Goal: Navigation & Orientation: Find specific page/section

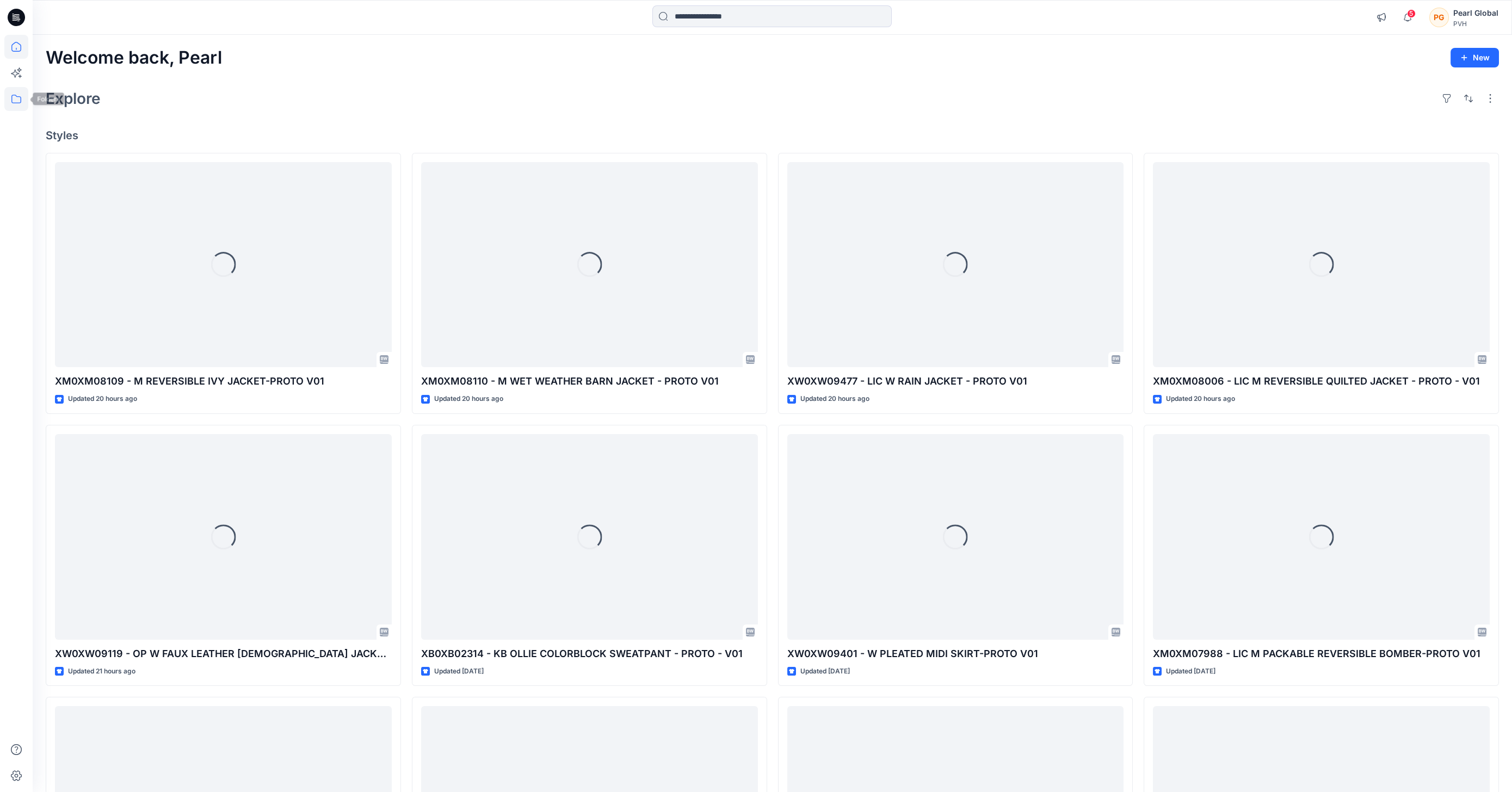
click at [14, 97] on icon at bounding box center [16, 99] width 24 height 24
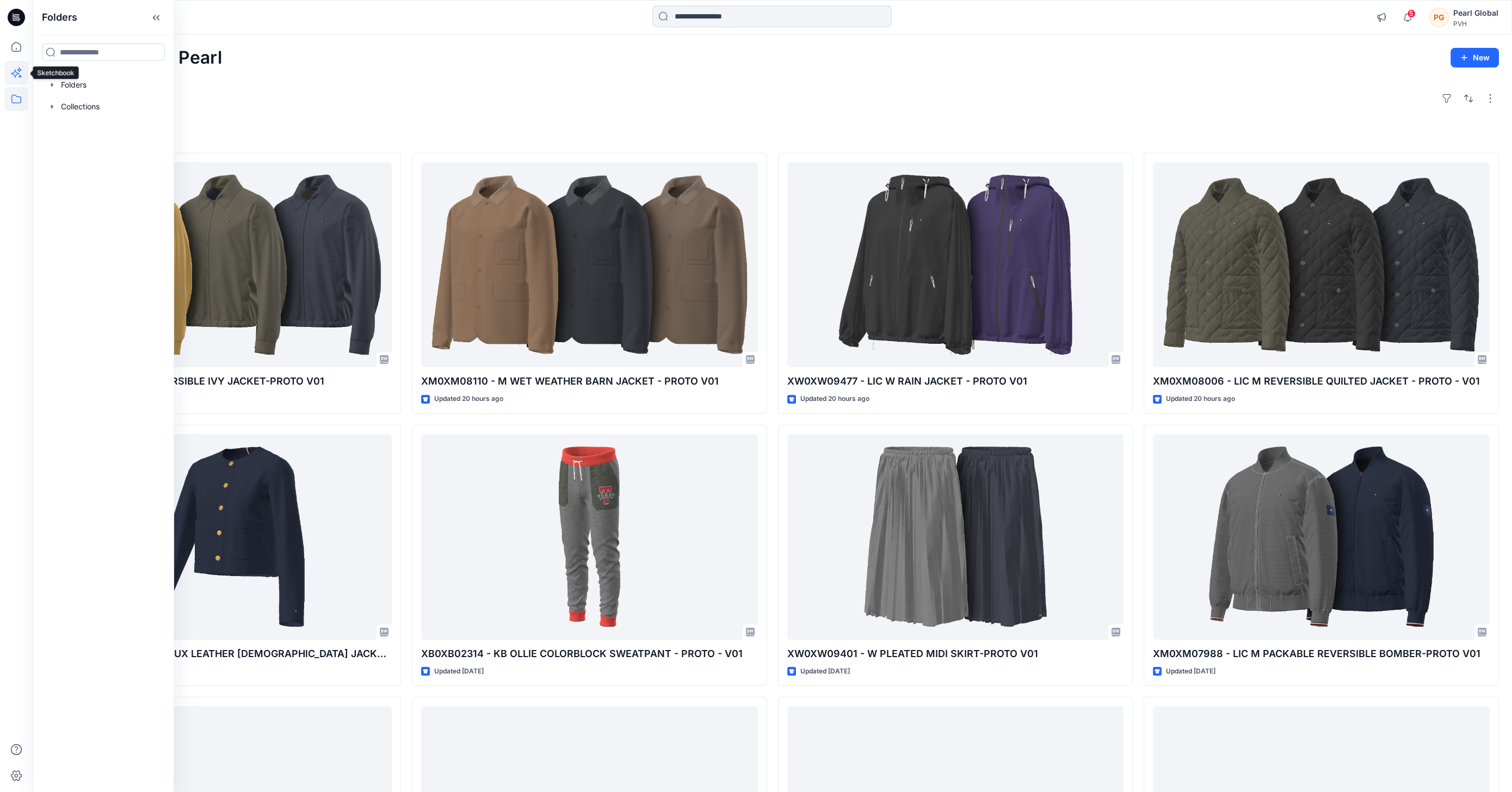
click at [20, 74] on icon at bounding box center [16, 73] width 24 height 24
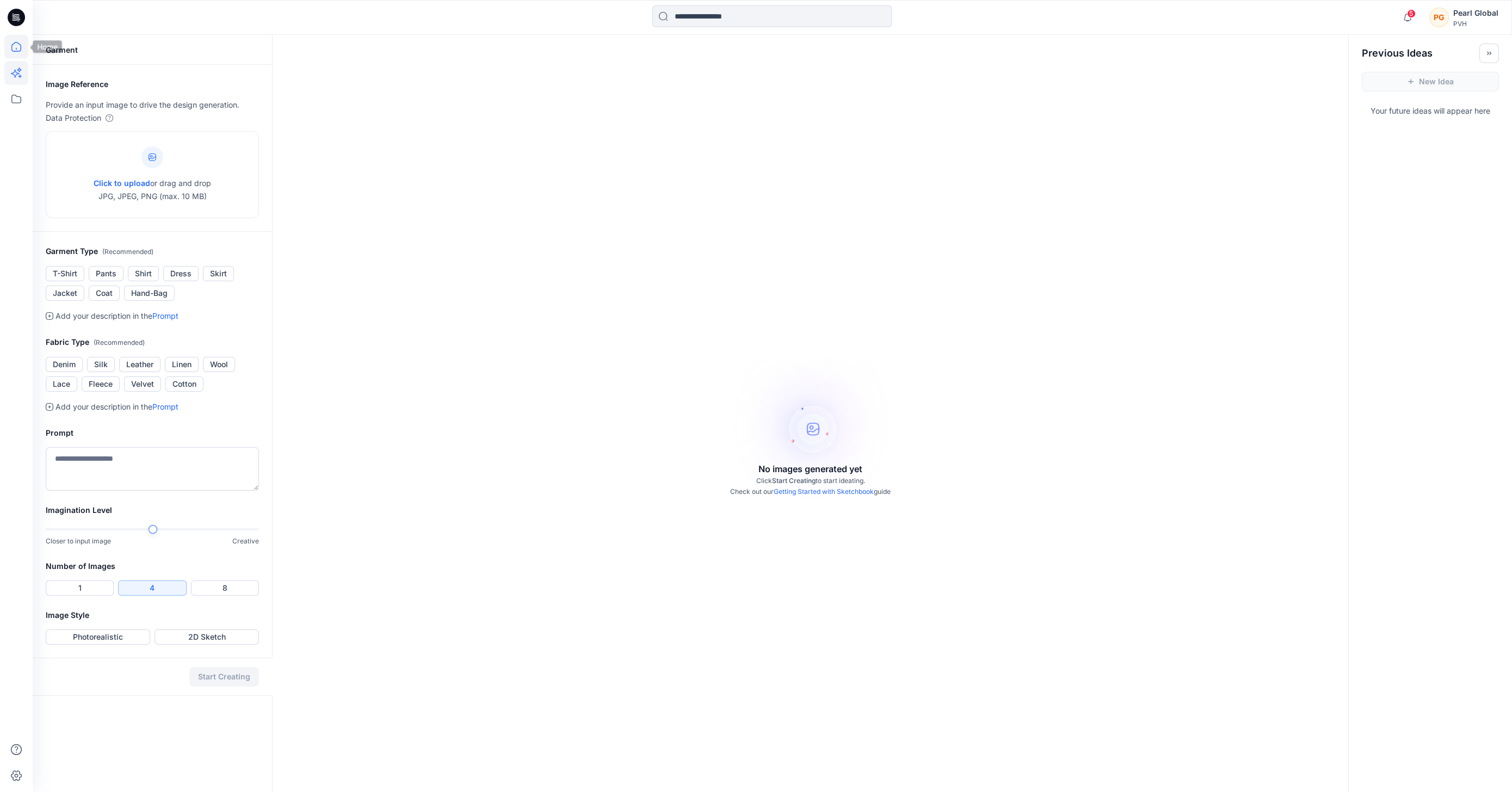
click at [18, 43] on icon at bounding box center [16, 47] width 10 height 10
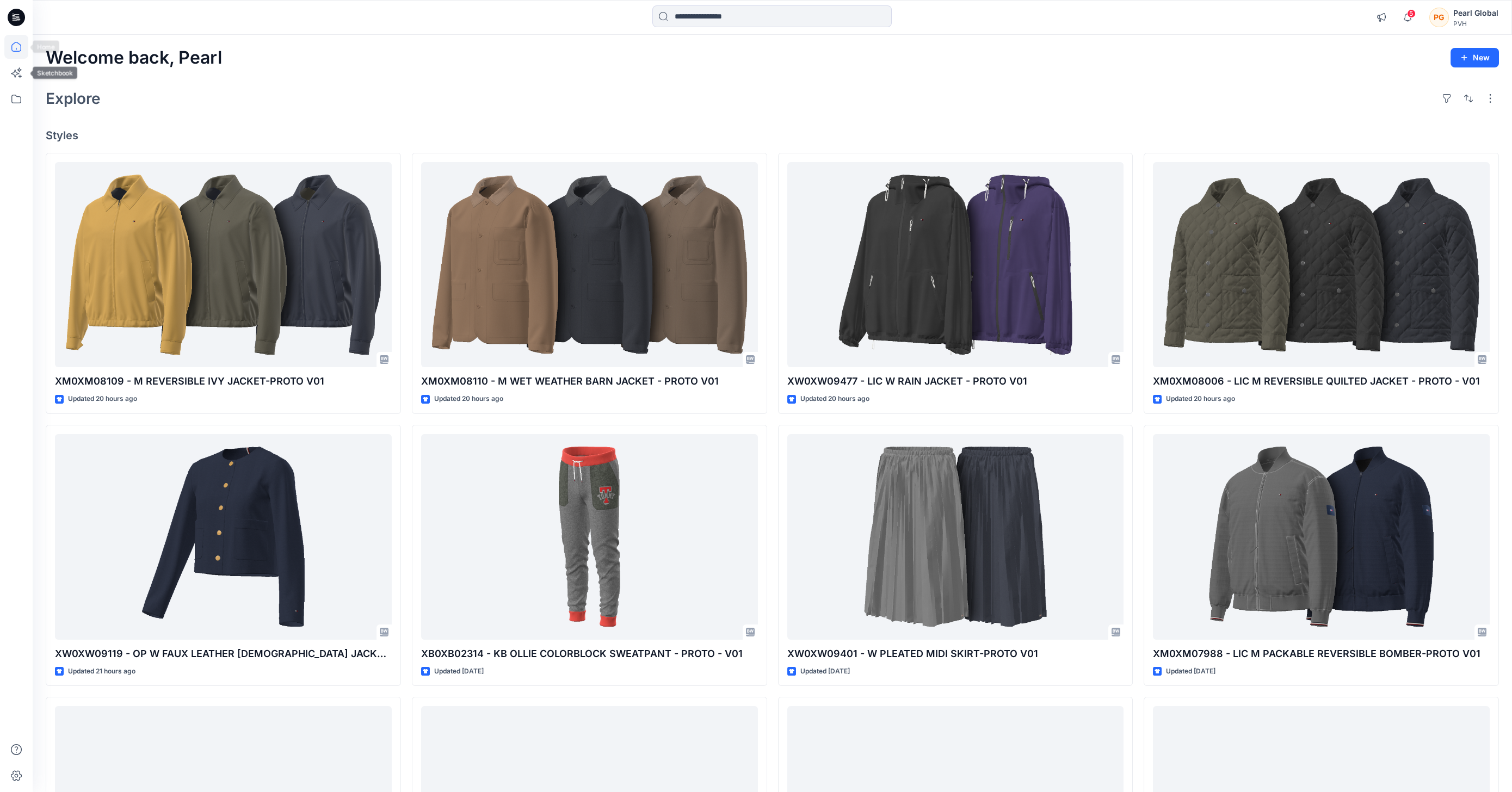
click at [21, 22] on icon at bounding box center [16, 17] width 17 height 17
click at [689, 13] on input at bounding box center [772, 16] width 240 height 22
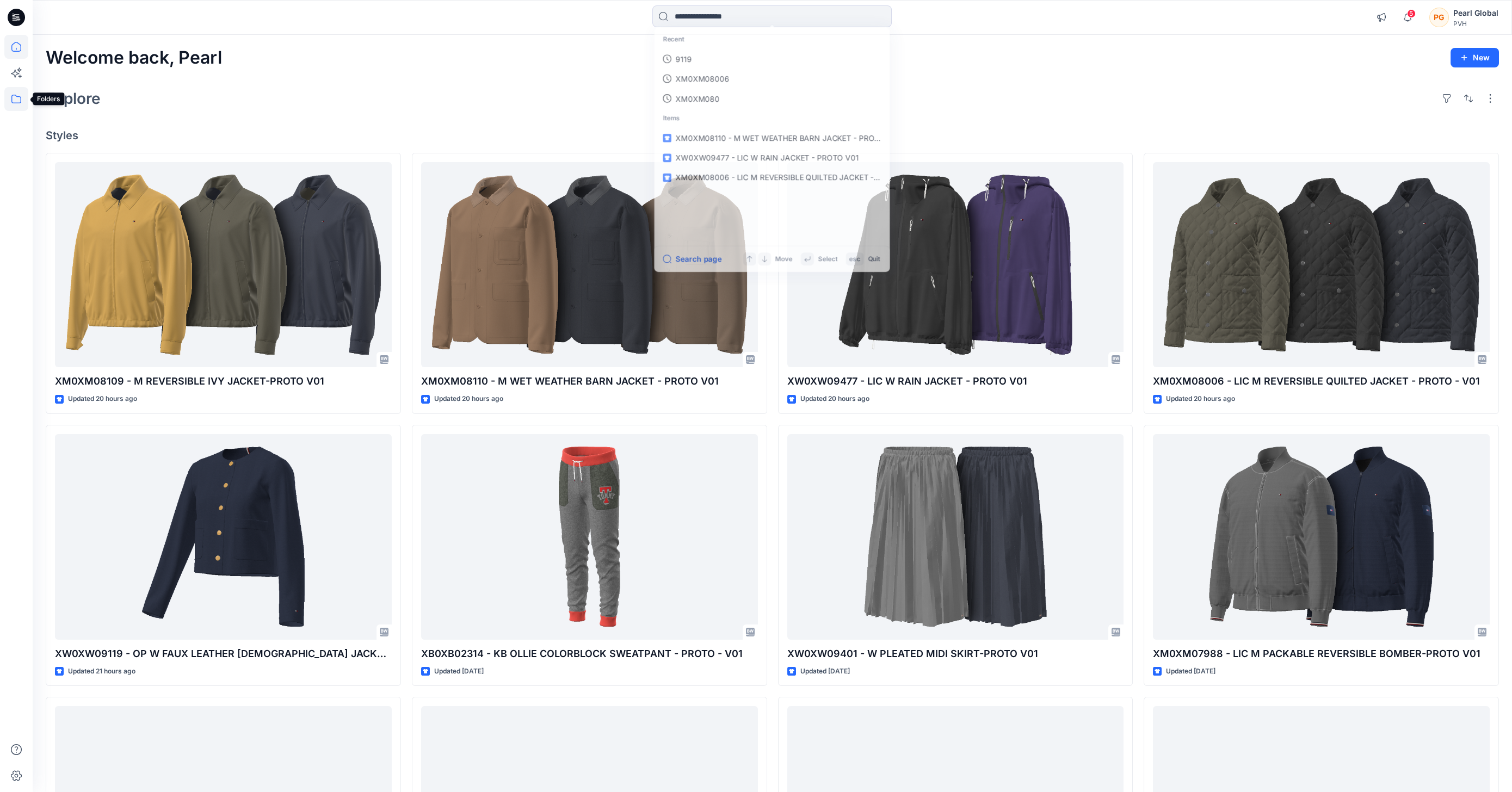
click at [13, 94] on icon at bounding box center [16, 99] width 24 height 24
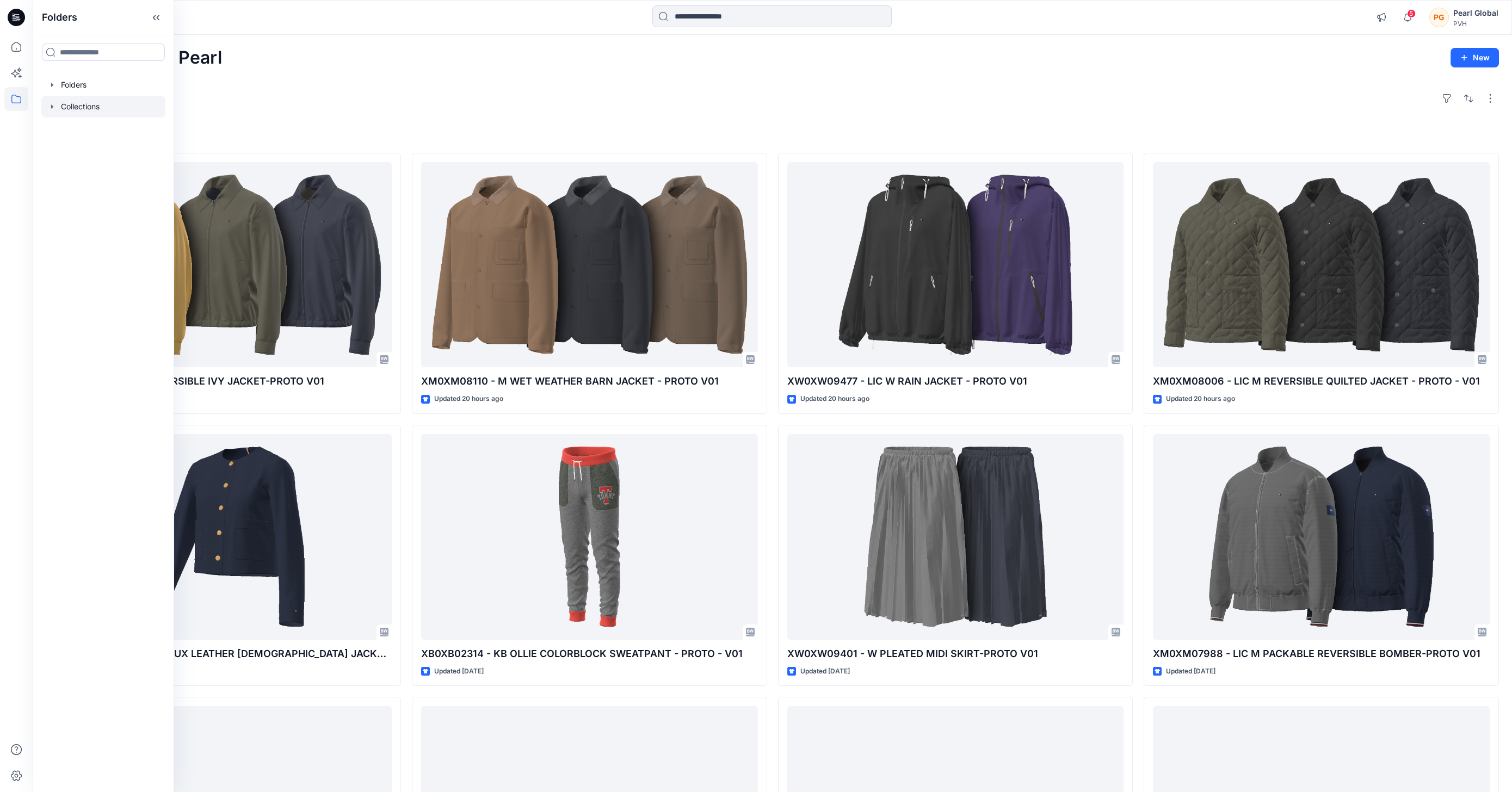
click at [48, 108] on icon "button" at bounding box center [52, 106] width 9 height 9
